Goal: Task Accomplishment & Management: Use online tool/utility

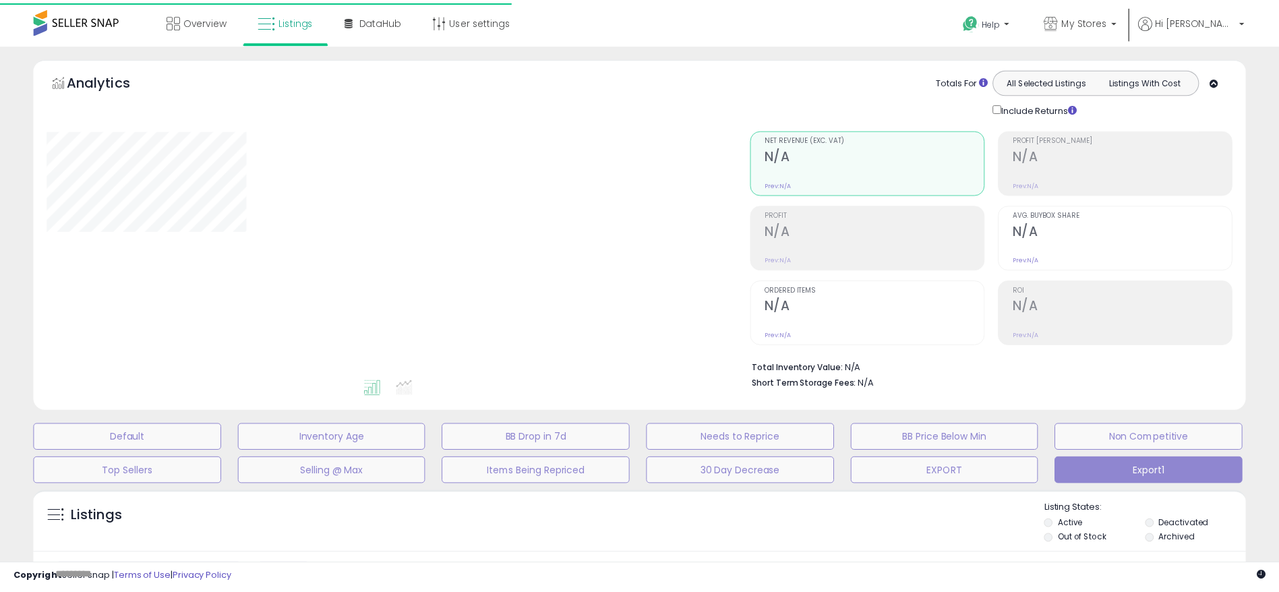
scroll to position [202, 0]
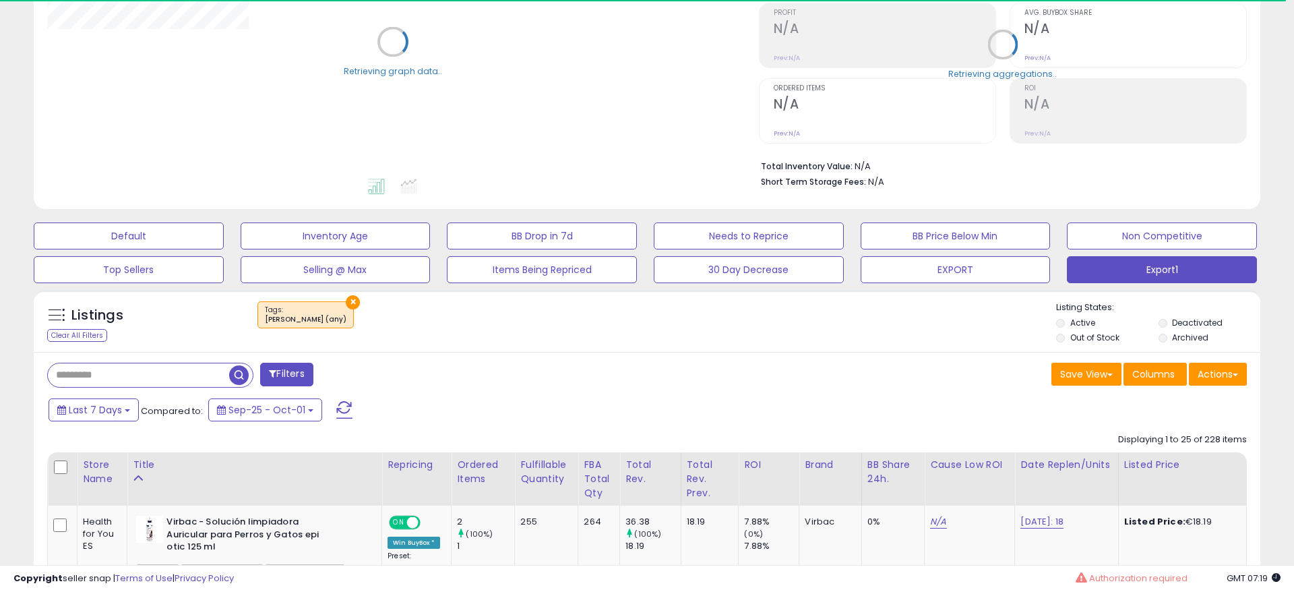
click at [186, 368] on input "text" at bounding box center [138, 375] width 181 height 24
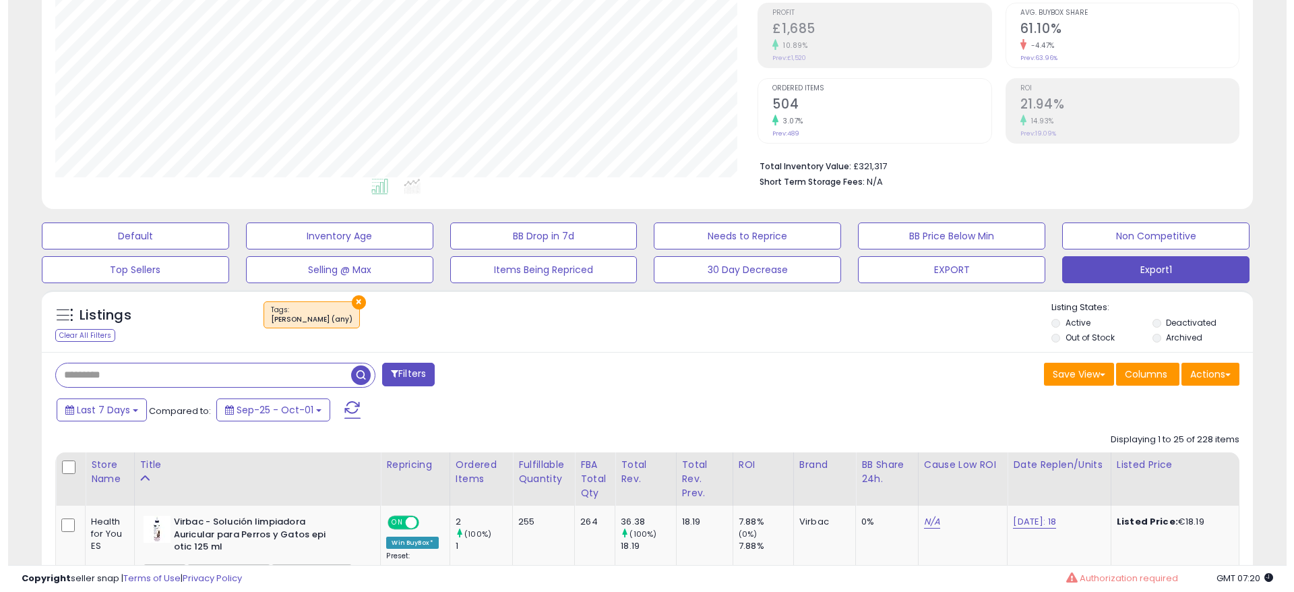
scroll to position [276, 703]
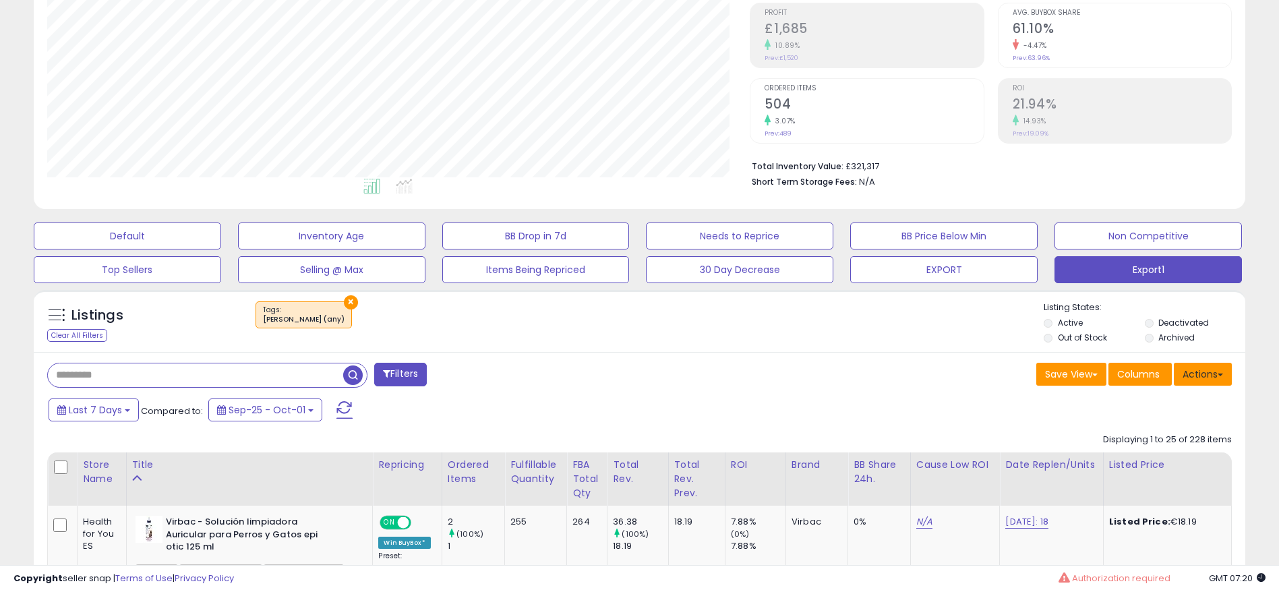
click at [1190, 378] on button "Actions" at bounding box center [1203, 374] width 58 height 23
click at [1106, 451] on link "Export All Columns" at bounding box center [1148, 460] width 148 height 21
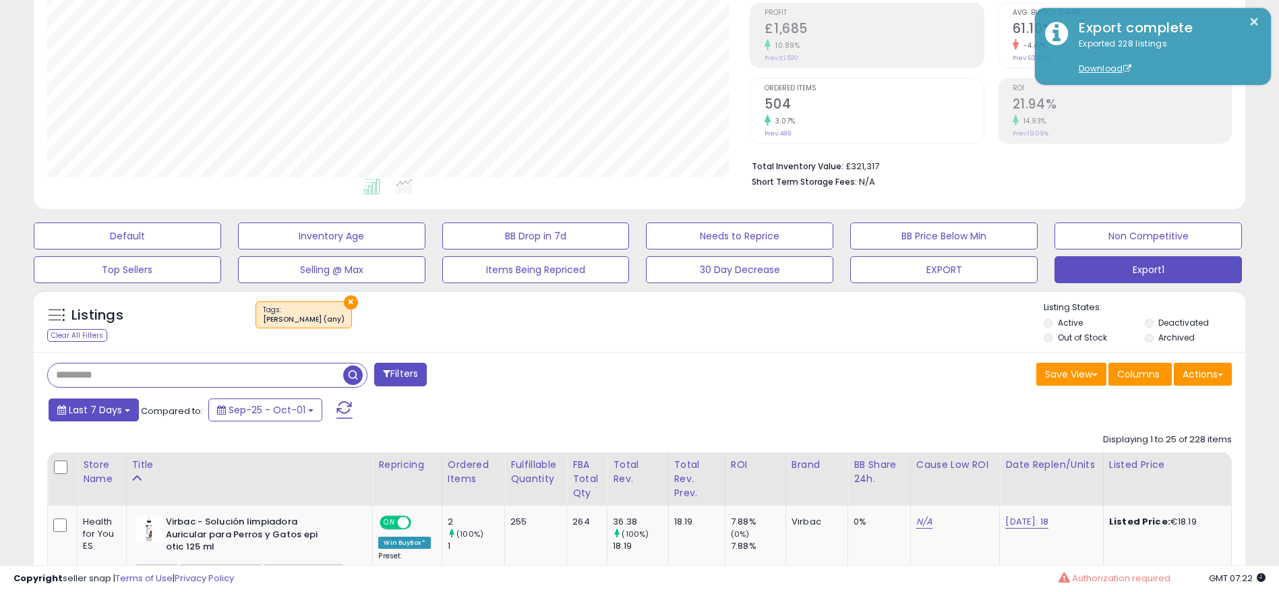
click at [53, 410] on button "Last 7 Days" at bounding box center [94, 409] width 90 height 23
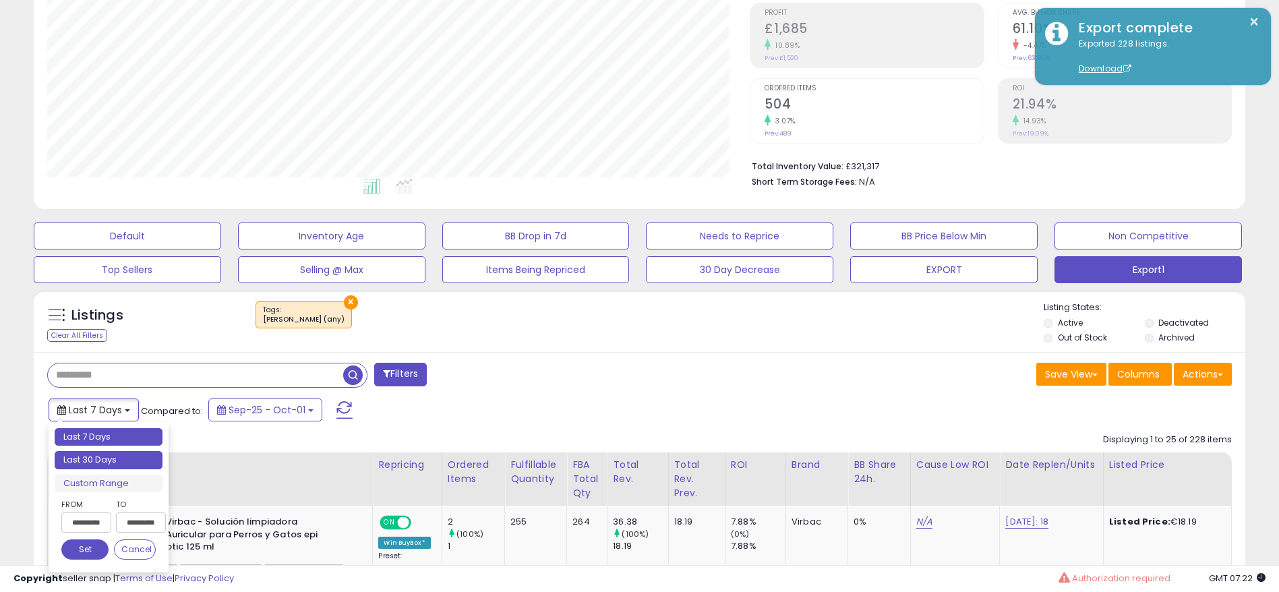
type input "**********"
click at [110, 459] on li "Last 30 Days" at bounding box center [109, 460] width 108 height 18
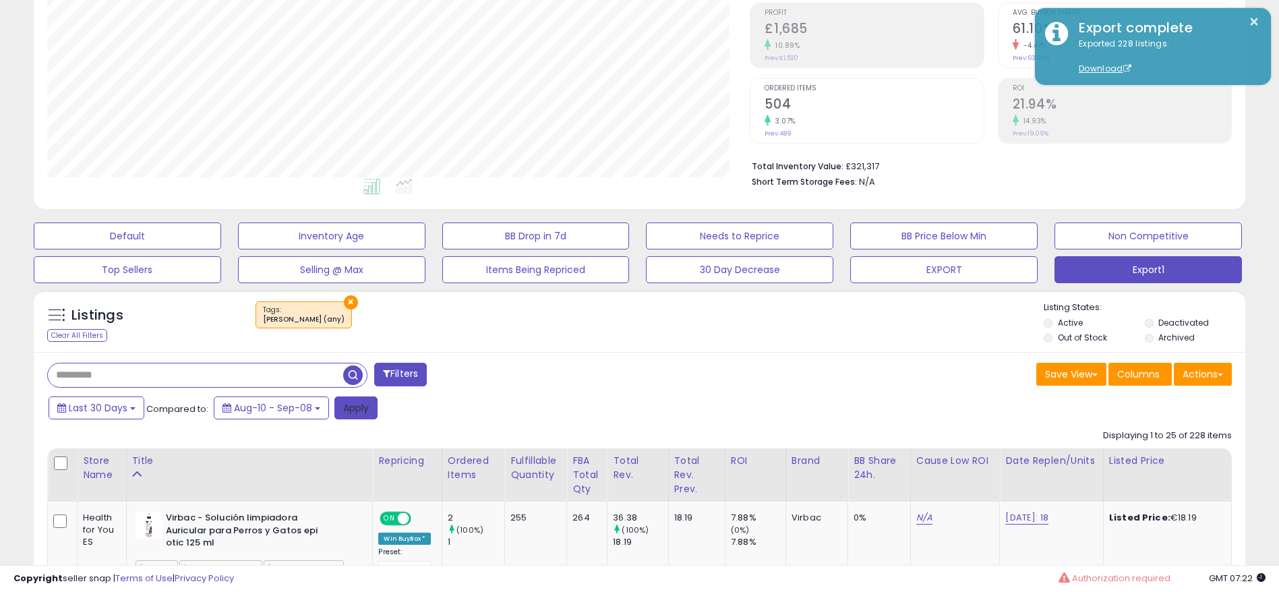
click at [339, 414] on button "Apply" at bounding box center [355, 407] width 43 height 23
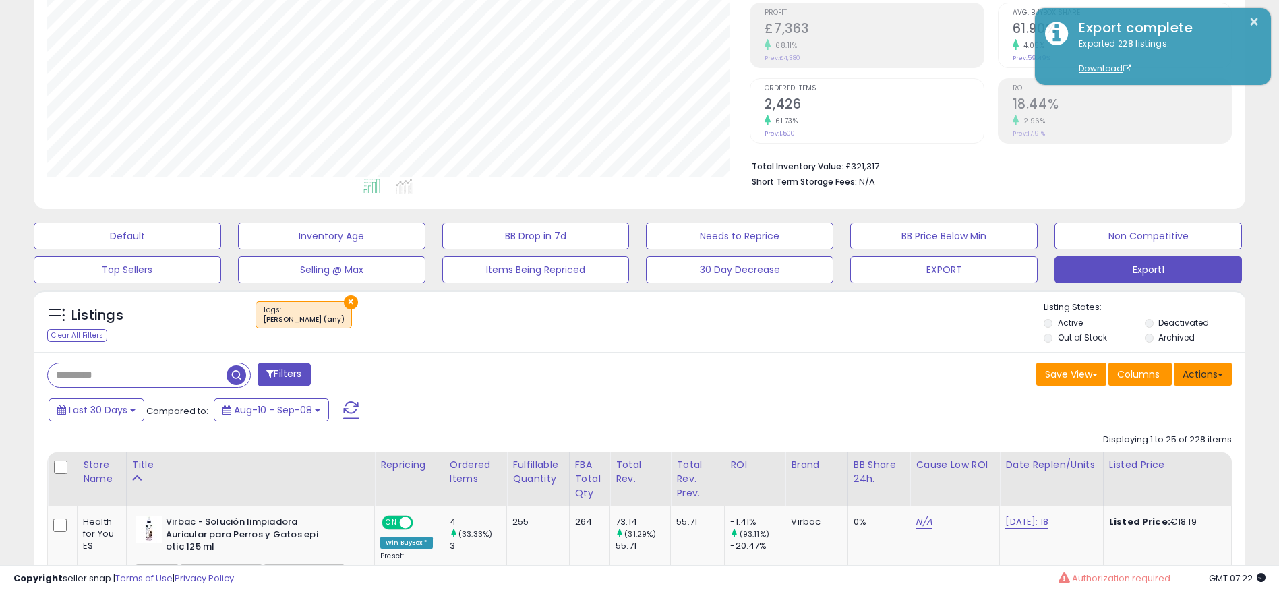
click at [1209, 377] on button "Actions" at bounding box center [1203, 374] width 58 height 23
click at [1146, 468] on link "Export All Columns" at bounding box center [1148, 460] width 148 height 21
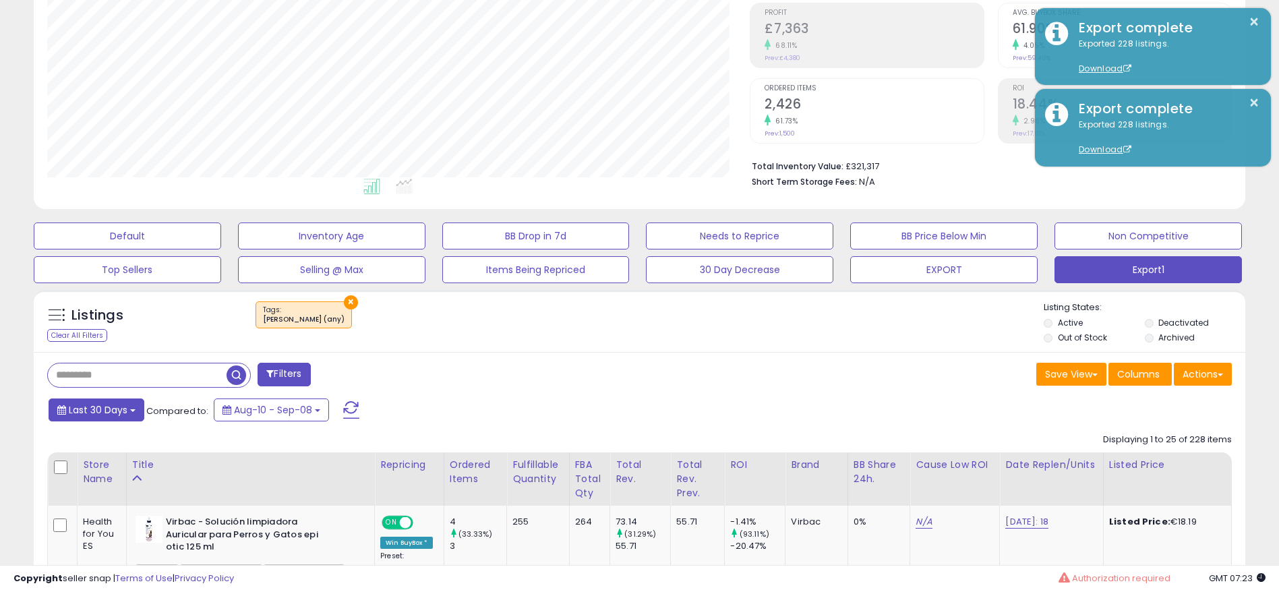
click at [104, 411] on span "Last 30 Days" at bounding box center [98, 409] width 59 height 13
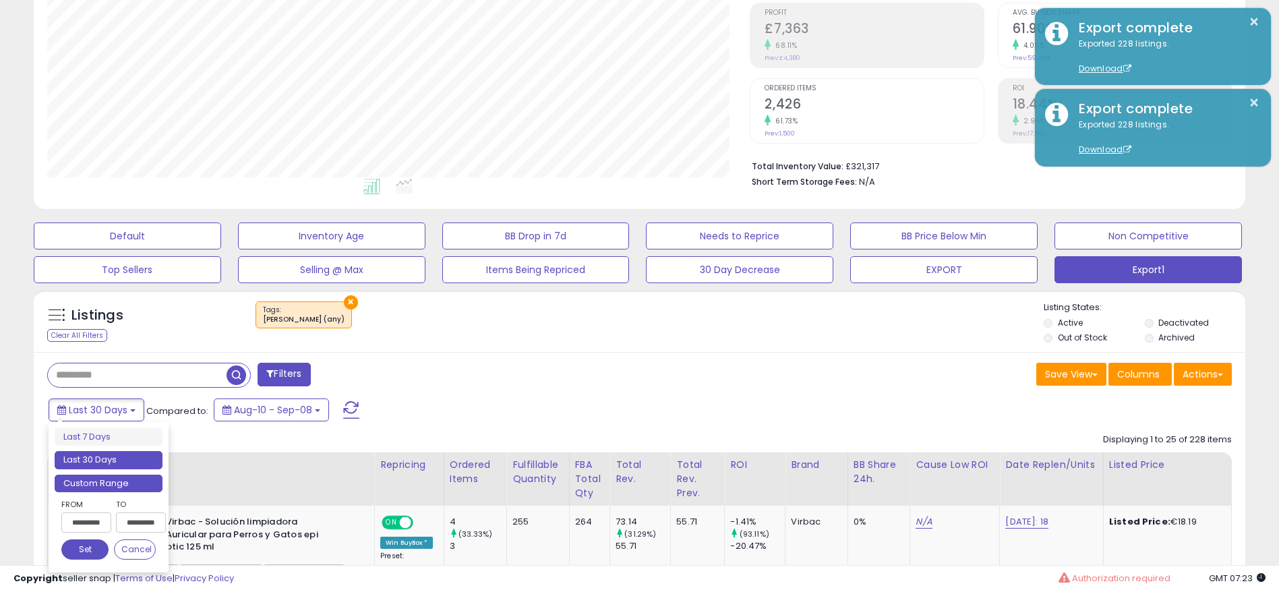
click at [149, 486] on li "Custom Range" at bounding box center [109, 484] width 108 height 18
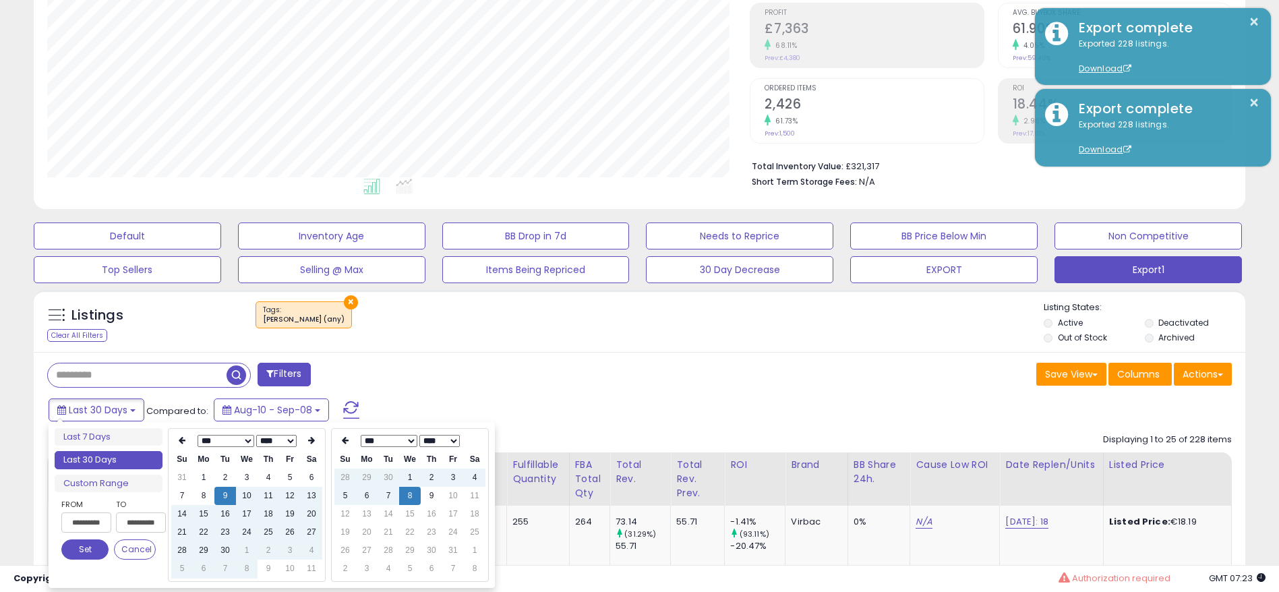
click at [235, 440] on select "*** *** *** *** *** *** *** *** *** ***" at bounding box center [226, 441] width 57 height 12
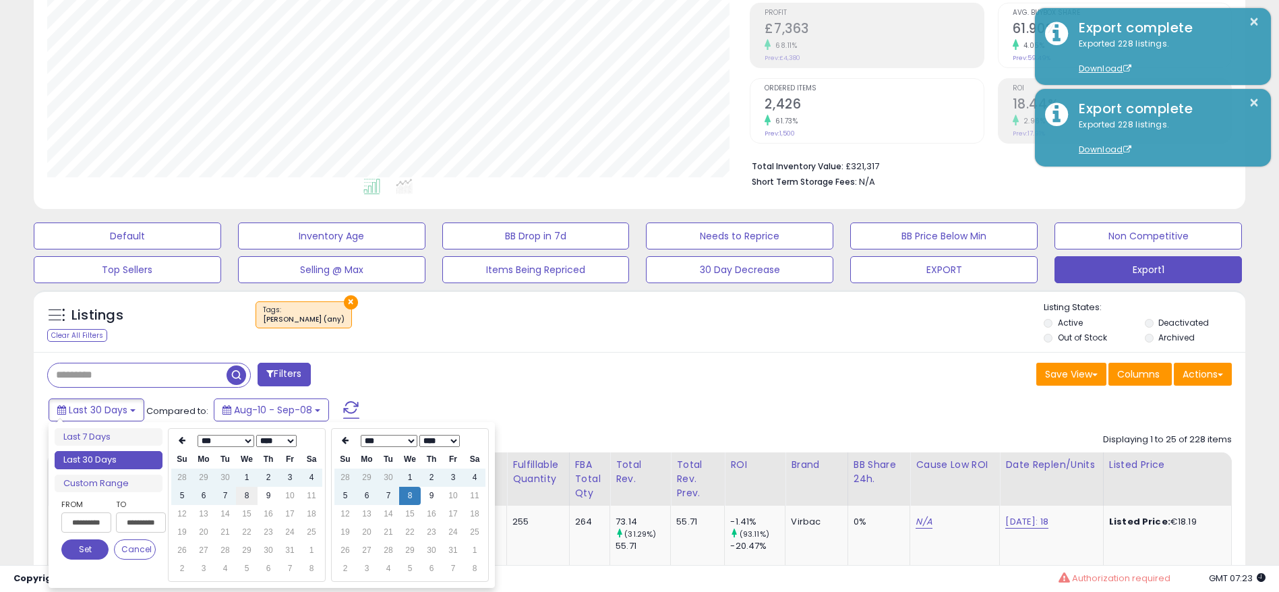
click at [245, 498] on td "8" at bounding box center [247, 496] width 22 height 18
type input "**********"
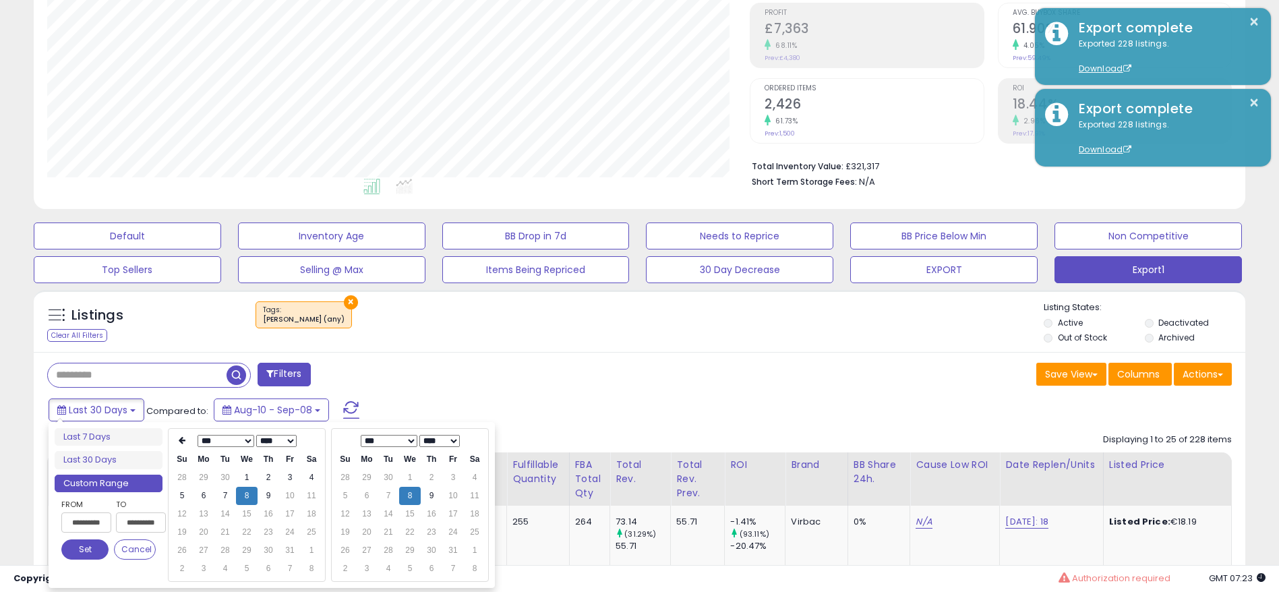
type input "**********"
click at [411, 494] on td "8" at bounding box center [410, 496] width 22 height 18
click at [93, 544] on button "Set" at bounding box center [84, 549] width 47 height 20
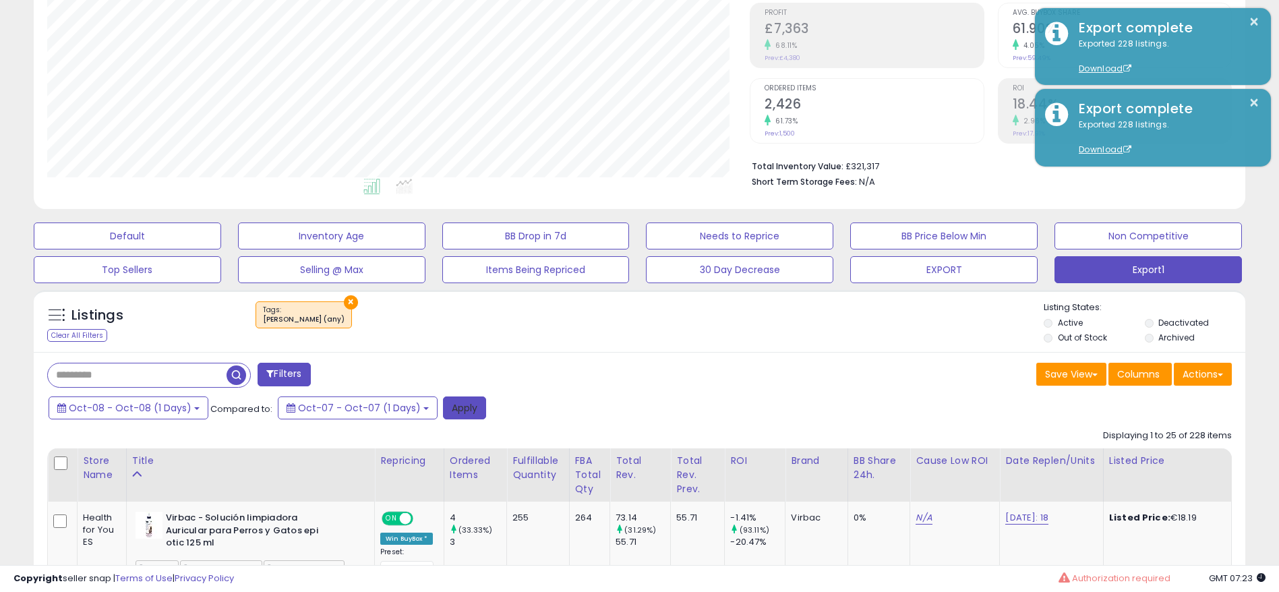
click at [447, 414] on button "Apply" at bounding box center [464, 407] width 43 height 23
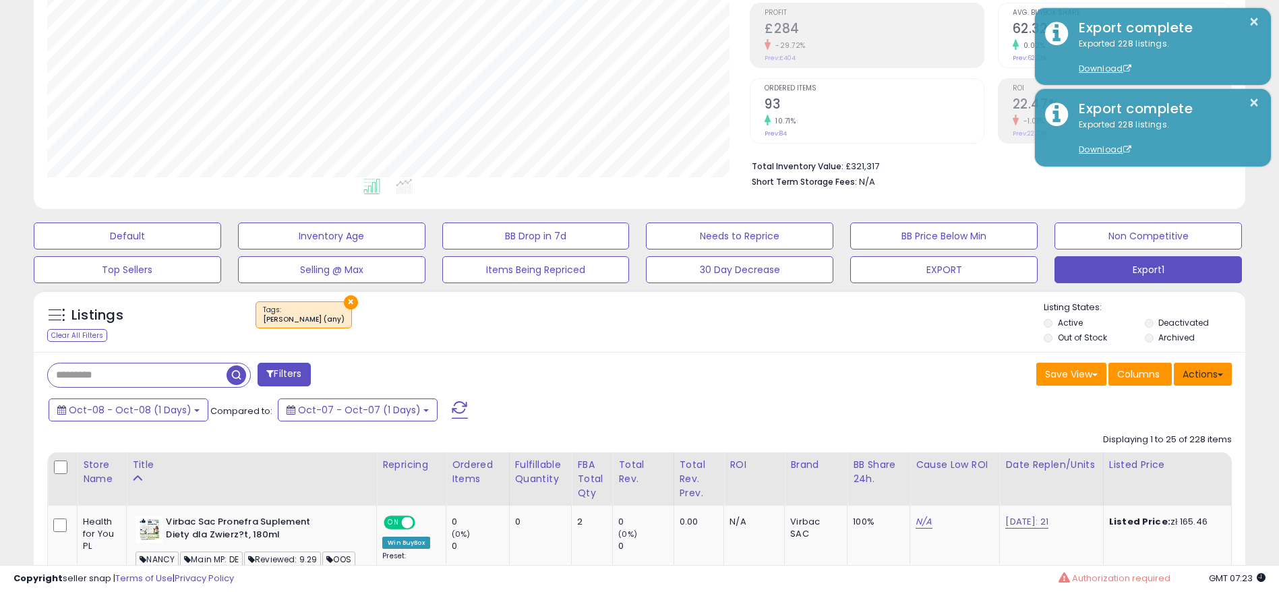
click at [1219, 368] on button "Actions" at bounding box center [1203, 374] width 58 height 23
click at [1133, 455] on link "Export All Columns" at bounding box center [1148, 460] width 148 height 21
